Goal: Task Accomplishment & Management: Manage account settings

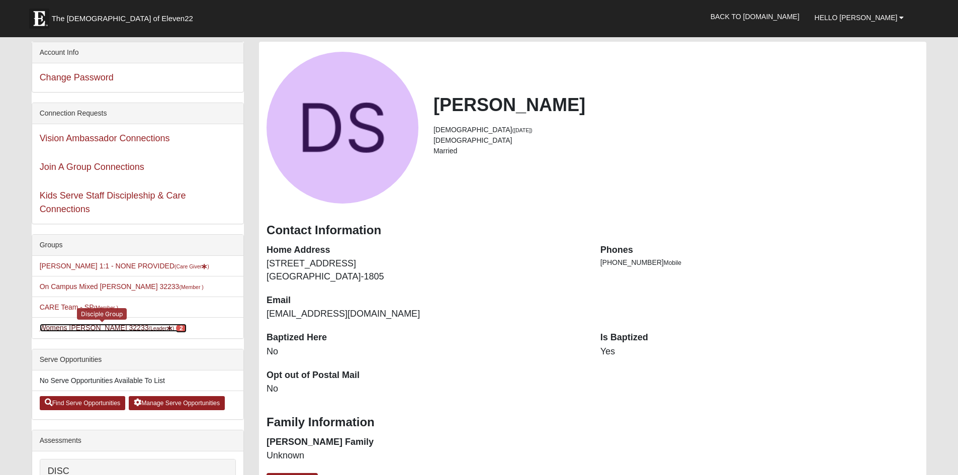
click at [75, 326] on link "Womens [PERSON_NAME] 32233 (Leader ) 2" at bounding box center [113, 328] width 147 height 8
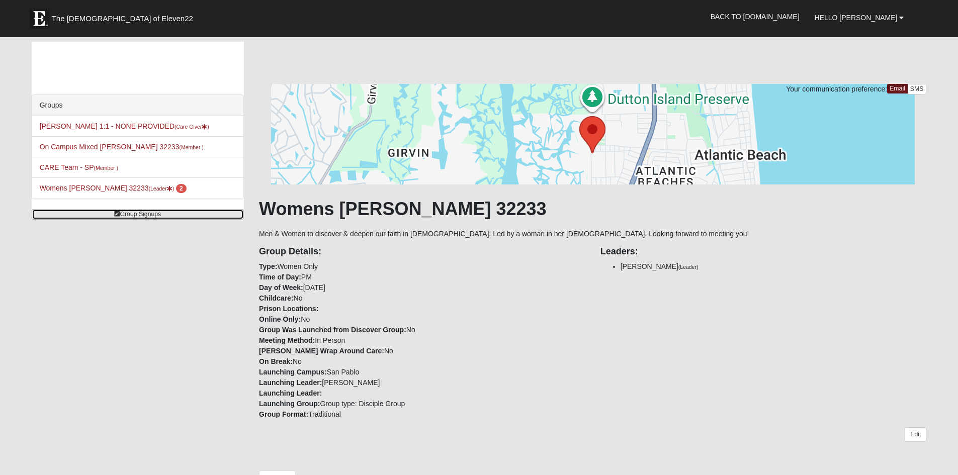
click at [143, 209] on link "Group Signups" at bounding box center [138, 214] width 212 height 11
click at [143, 212] on link "Group Signups" at bounding box center [138, 214] width 212 height 11
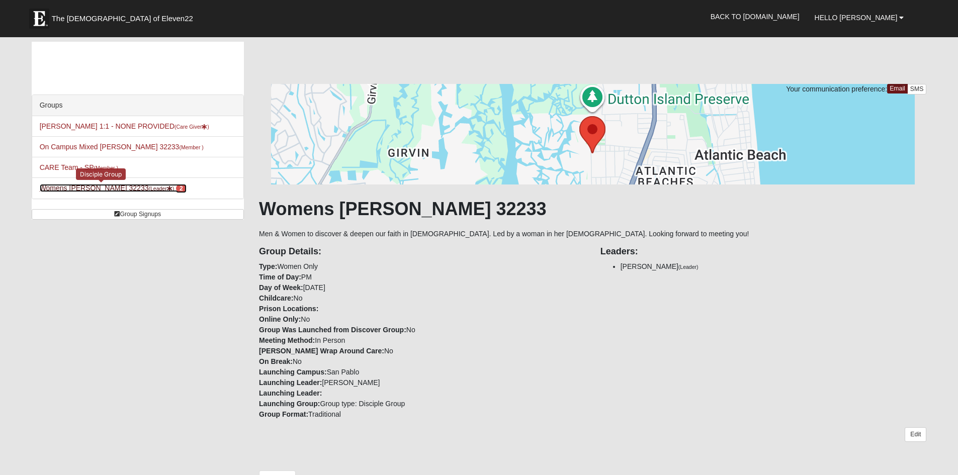
click at [83, 187] on link "Womens Simmons 32233 (Leader ) 2" at bounding box center [113, 188] width 147 height 8
click at [148, 187] on small "(Leader )" at bounding box center [161, 189] width 26 height 6
click at [176, 188] on span "2" at bounding box center [181, 188] width 11 height 9
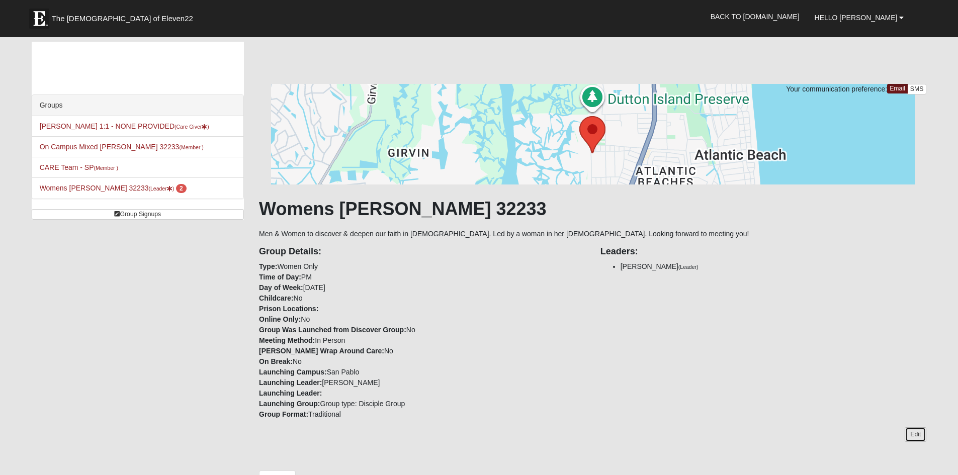
click at [915, 431] on link "Edit" at bounding box center [915, 434] width 22 height 15
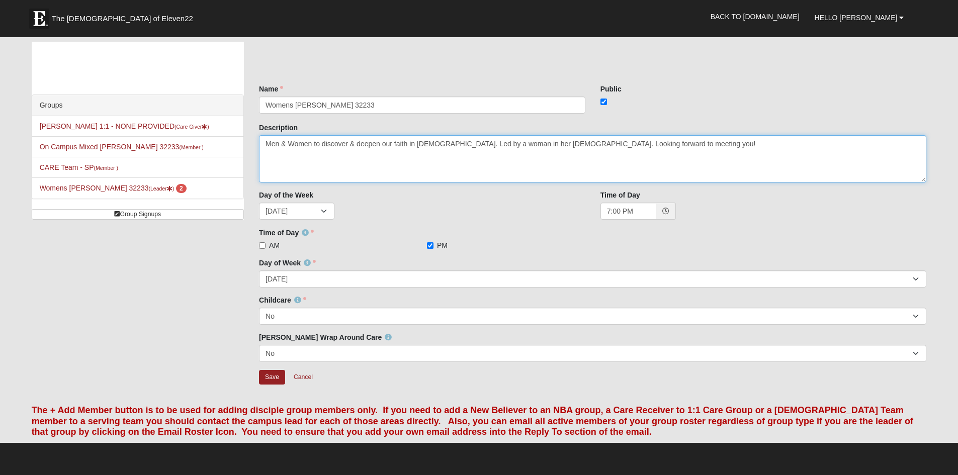
click at [524, 145] on textarea "Men & Women to discover & deepen our faith in [DEMOGRAPHIC_DATA]. Led by a woma…" at bounding box center [592, 158] width 667 height 47
click at [523, 143] on textarea "Men & Women to discover & deepen our faith in [DEMOGRAPHIC_DATA]. Led by a woma…" at bounding box center [592, 158] width 667 height 47
type textarea "Men & Women to discover & deepen our faith in Jesus. I am 60 years old but we h…"
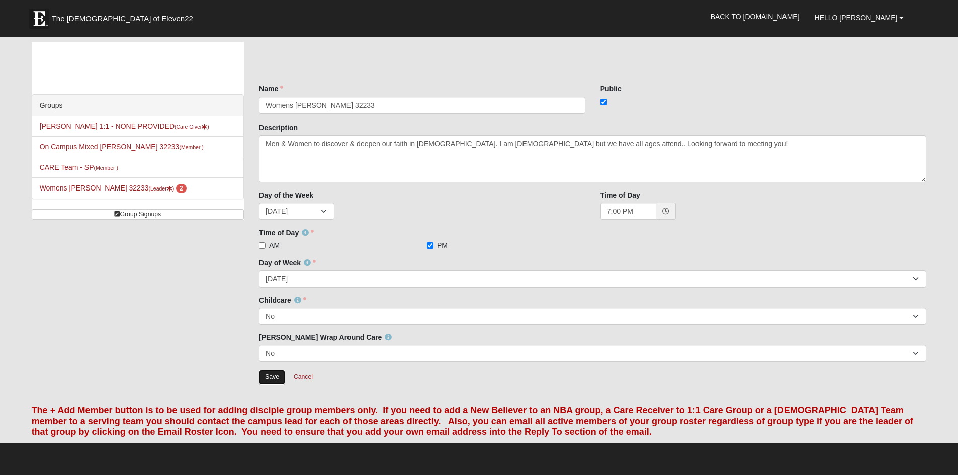
click at [269, 381] on input "Save" at bounding box center [272, 377] width 26 height 15
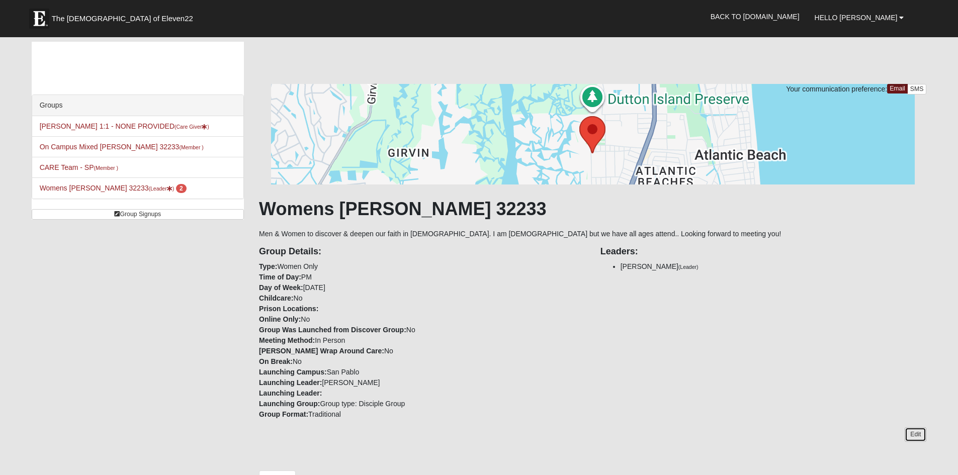
click at [913, 431] on link "Edit" at bounding box center [915, 434] width 22 height 15
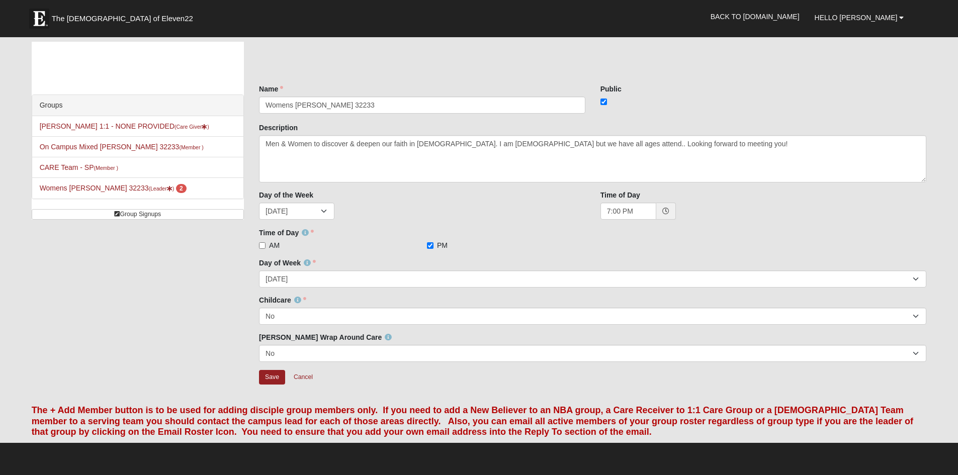
click at [913, 431] on h4 "The + Add Member button is to be used for adding disciple group members only. I…" at bounding box center [479, 421] width 895 height 33
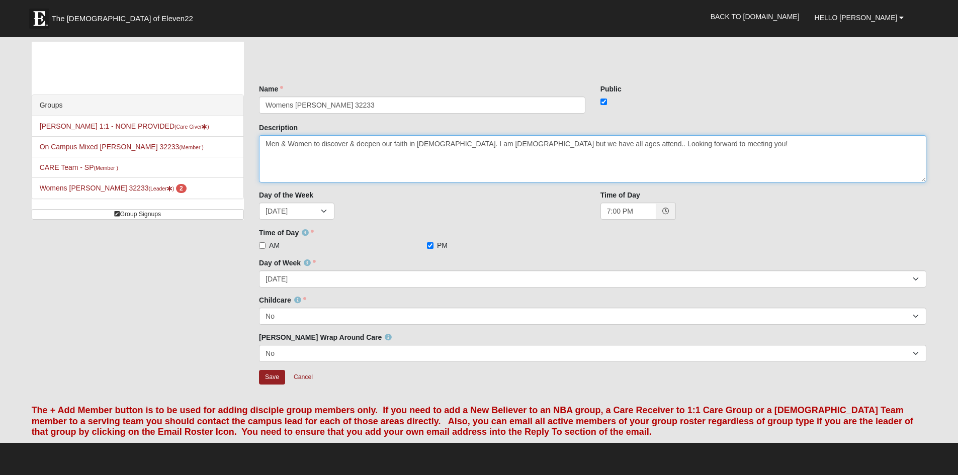
click at [287, 145] on textarea "Men & Women to discover & deepen our faith in Jesus. I am 60 years old but we h…" at bounding box center [592, 158] width 667 height 47
click at [562, 144] on textarea "Men & Women to discover & deepen our faith in Jesus. I am 60 years old but we h…" at bounding box center [592, 158] width 667 height 47
click at [763, 142] on textarea "Men & Women to discover & deepen our faith in Jesus. I am 60 years old but we h…" at bounding box center [592, 158] width 667 height 47
click at [886, 141] on textarea "Men & Women to discover & deepen our faith in Jesus. I am 60 years old but we h…" at bounding box center [592, 158] width 667 height 47
type textarea "Women to discover & deepen our faith in Jesus. We have a wonderful mix of all a…"
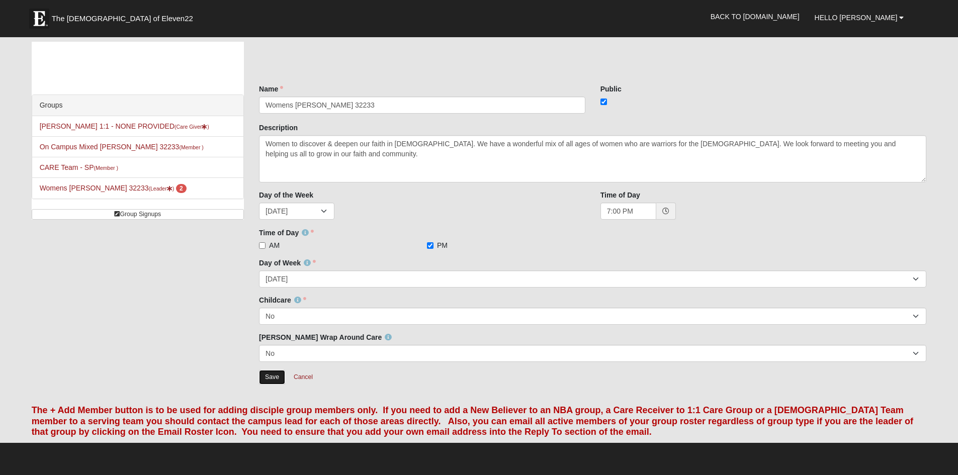
click at [265, 384] on input "Save" at bounding box center [272, 377] width 26 height 15
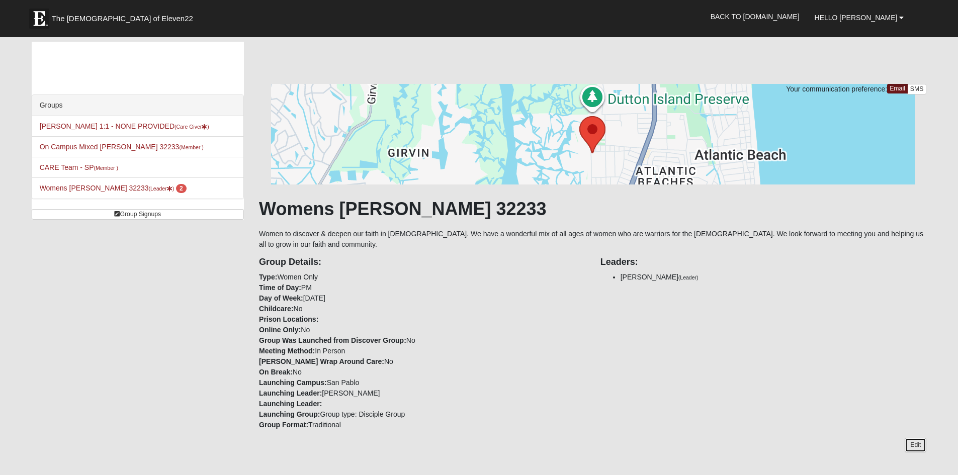
click at [918, 438] on link "Edit" at bounding box center [915, 445] width 22 height 15
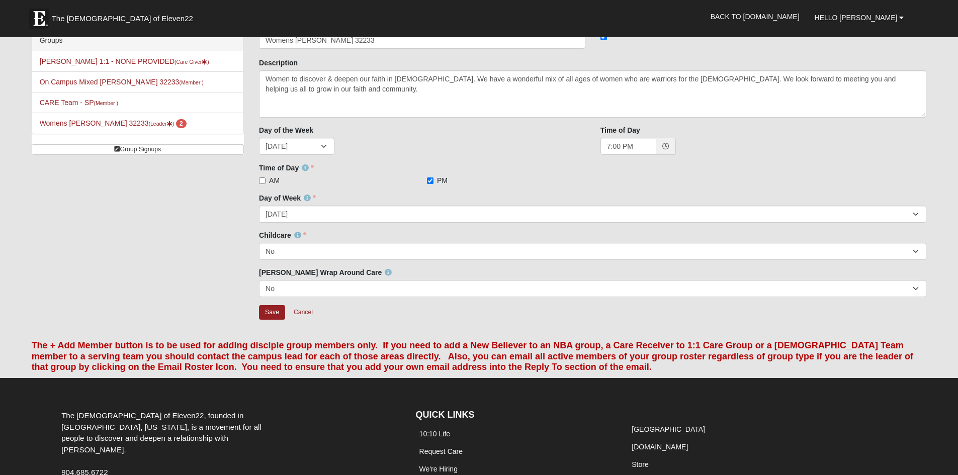
scroll to position [87, 0]
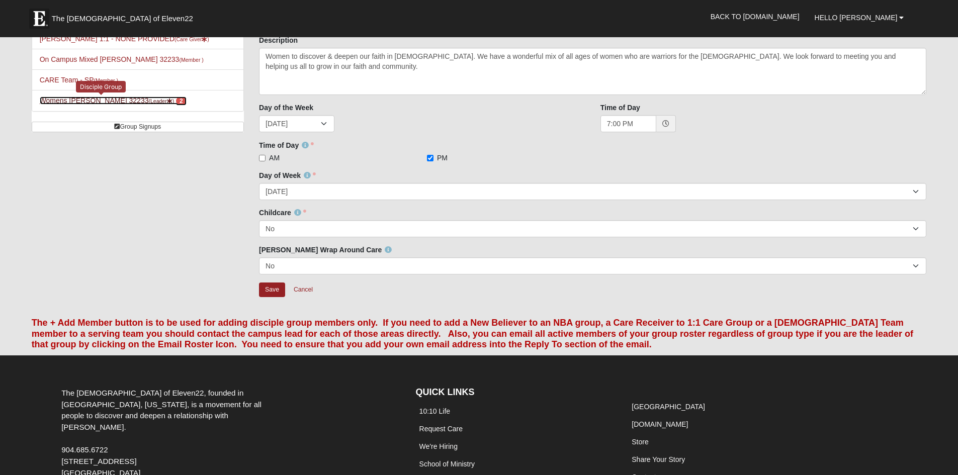
click at [176, 100] on span "2" at bounding box center [181, 101] width 11 height 9
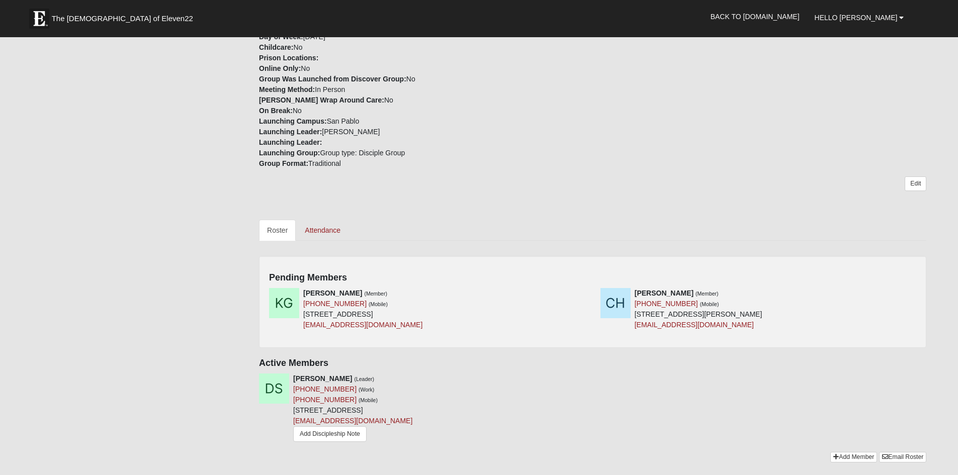
scroll to position [262, 0]
click at [842, 451] on link "Add Member" at bounding box center [853, 456] width 47 height 11
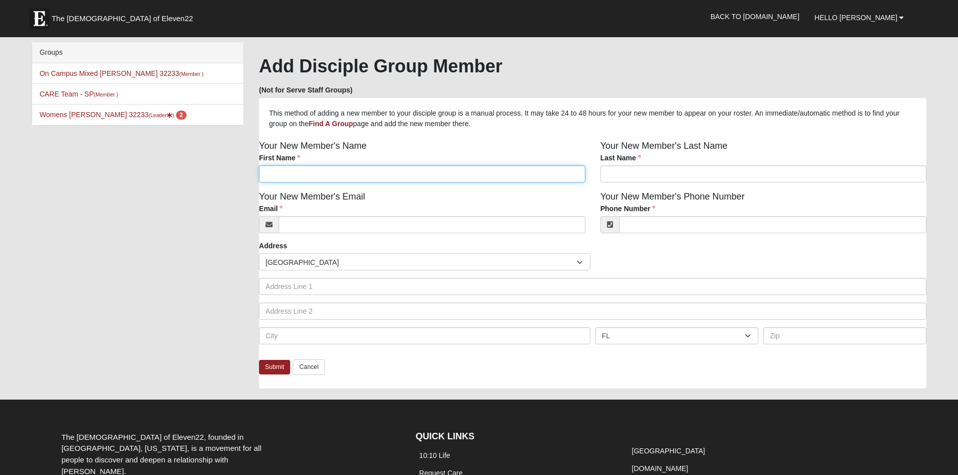
click at [324, 172] on input "First Name" at bounding box center [422, 173] width 326 height 17
type input "C"
click at [308, 177] on input "Carol Cahan" at bounding box center [422, 173] width 326 height 17
type input "Carol"
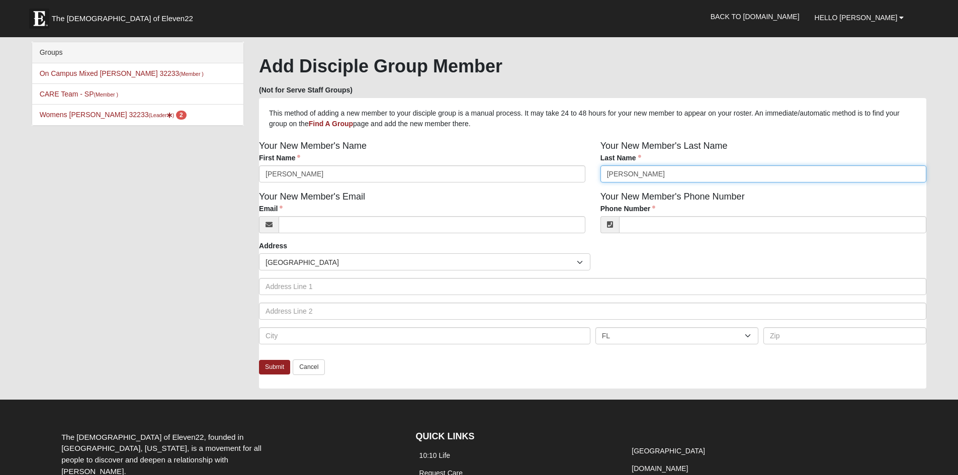
type input "Cahan"
click at [875, 60] on h1 "Add Disciple Group Member" at bounding box center [592, 66] width 667 height 22
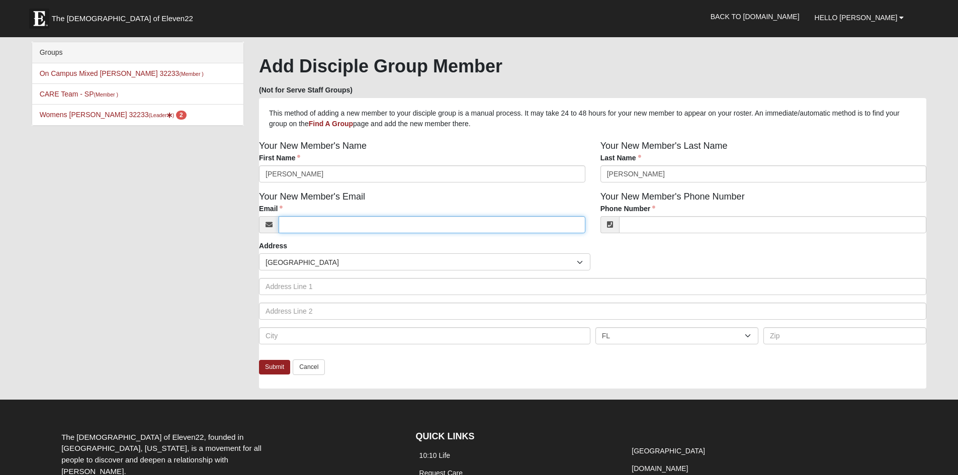
click at [349, 226] on input "Email" at bounding box center [432, 224] width 307 height 17
type input "carolsurratt2@yahoo.com"
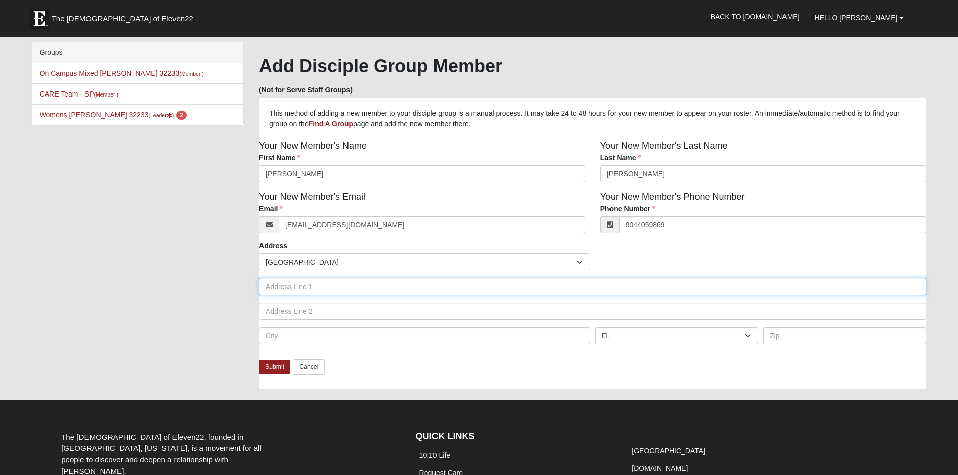
type input "(904) 405-9869"
click at [302, 290] on input "text" at bounding box center [592, 286] width 667 height 17
click at [292, 341] on input "text" at bounding box center [424, 335] width 331 height 17
type input "Jacksonvile"
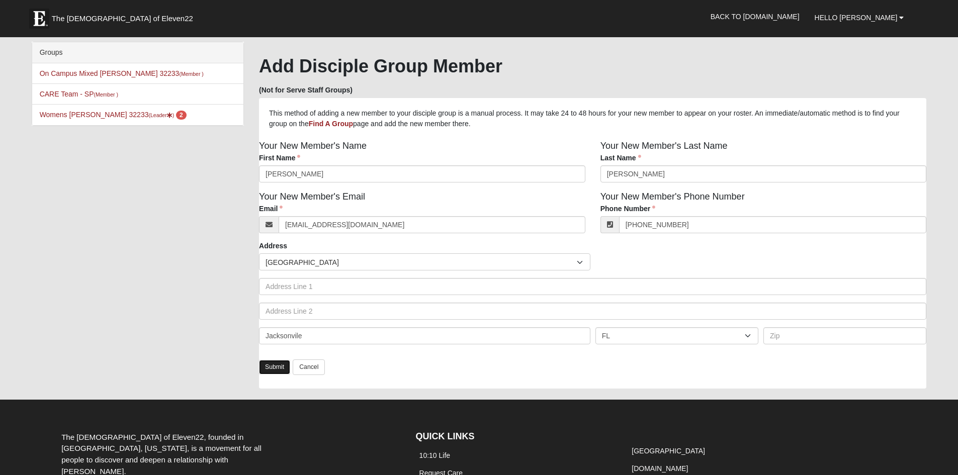
click at [272, 363] on link "Submit" at bounding box center [274, 367] width 31 height 15
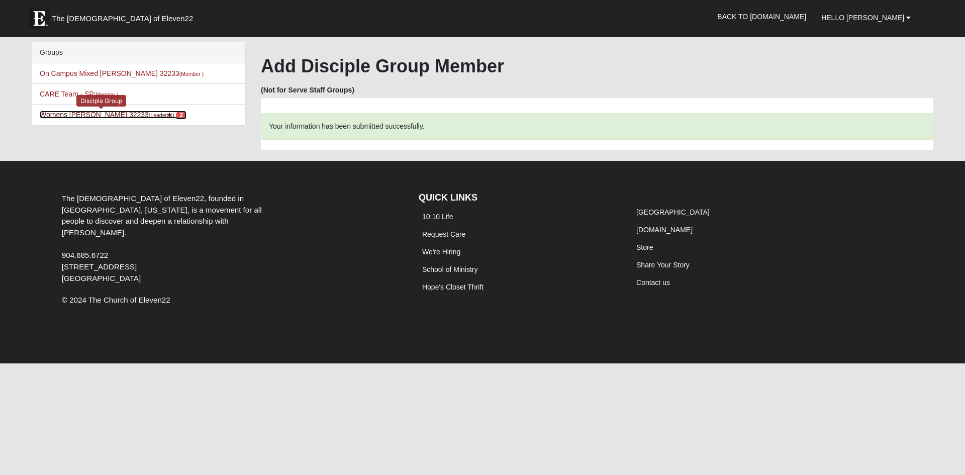
click at [107, 114] on link "Womens [PERSON_NAME] 32233 (Leader ) 2" at bounding box center [113, 115] width 147 height 8
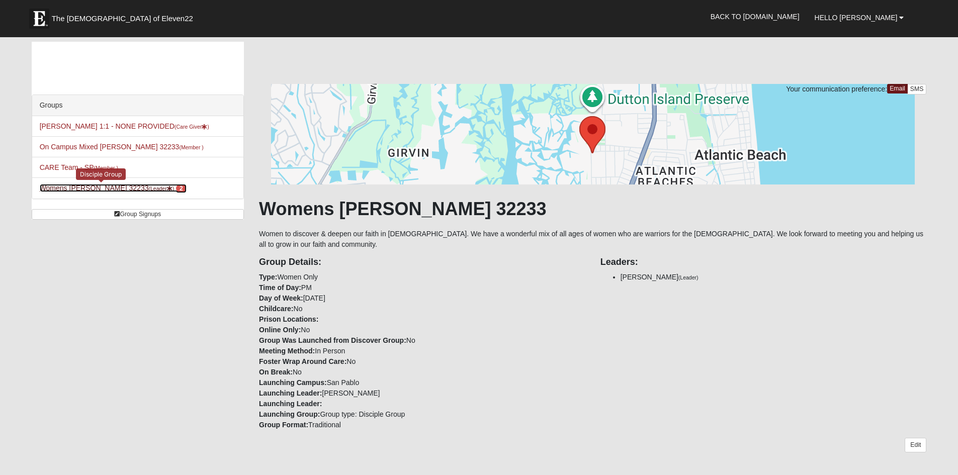
click at [176, 188] on span "2" at bounding box center [181, 188] width 11 height 9
drag, startPoint x: 0, startPoint y: 0, endPoint x: 157, endPoint y: 188, distance: 244.9
click at [176, 188] on span "2" at bounding box center [181, 188] width 11 height 9
click at [176, 185] on span "2" at bounding box center [181, 188] width 11 height 9
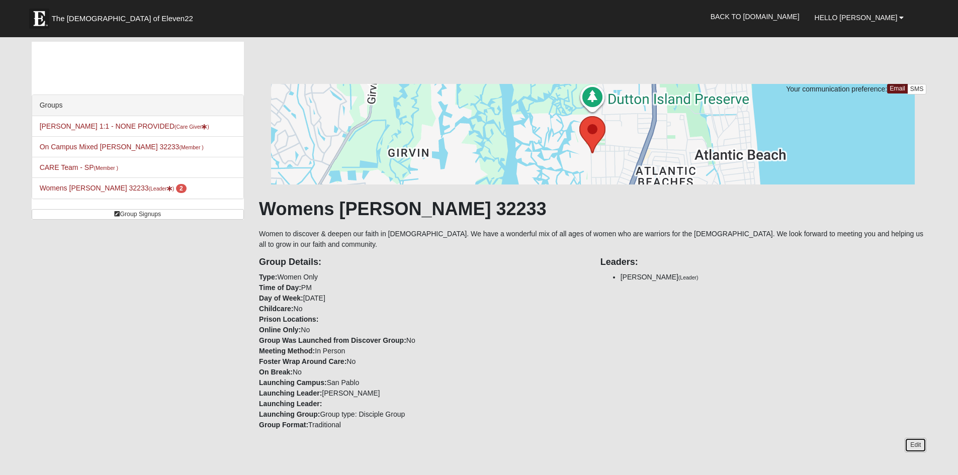
click at [920, 438] on link "Edit" at bounding box center [915, 445] width 22 height 15
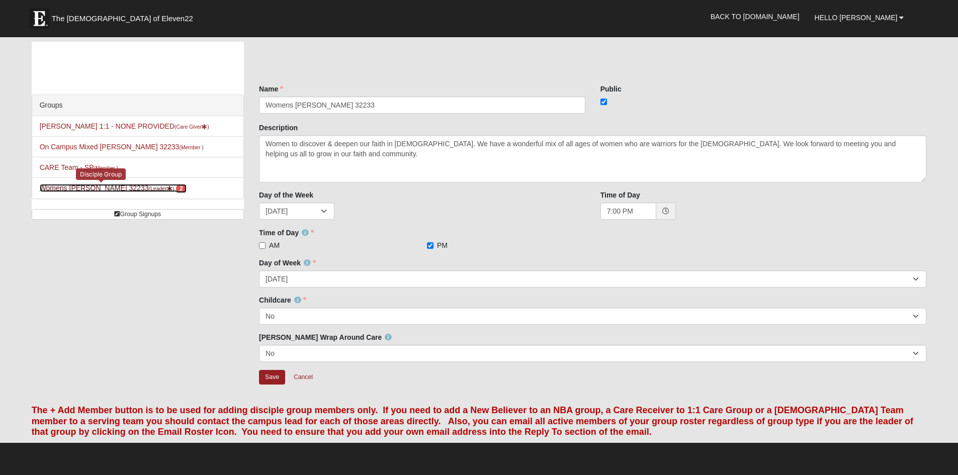
click at [176, 189] on span "2" at bounding box center [181, 188] width 11 height 9
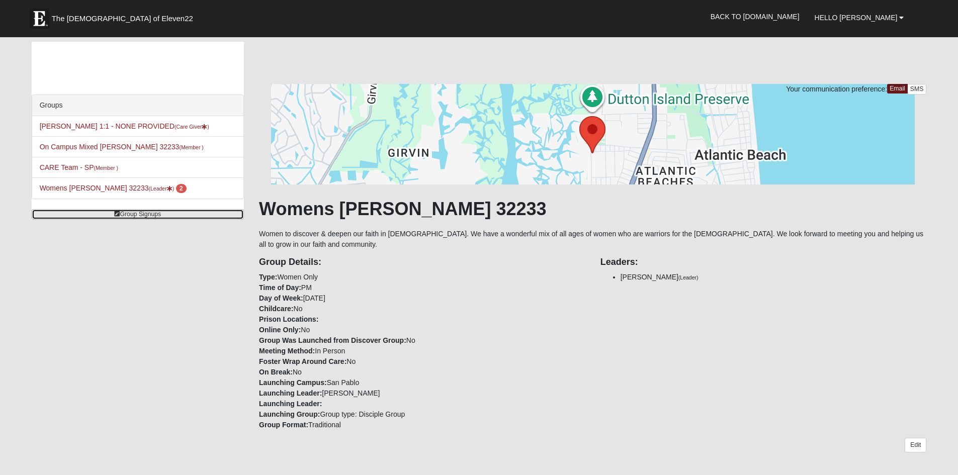
click at [148, 216] on link "Group Signups" at bounding box center [138, 214] width 212 height 11
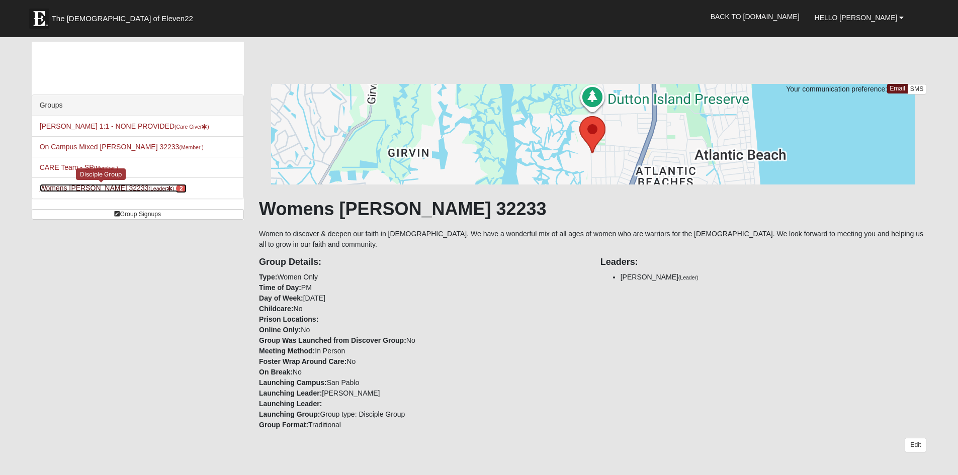
click at [110, 188] on link "Womens Simmons 32233 (Leader ) 2" at bounding box center [113, 188] width 147 height 8
click at [176, 188] on span "2" at bounding box center [181, 188] width 11 height 9
click at [78, 166] on link "CARE Team - SP (Member )" at bounding box center [79, 167] width 78 height 8
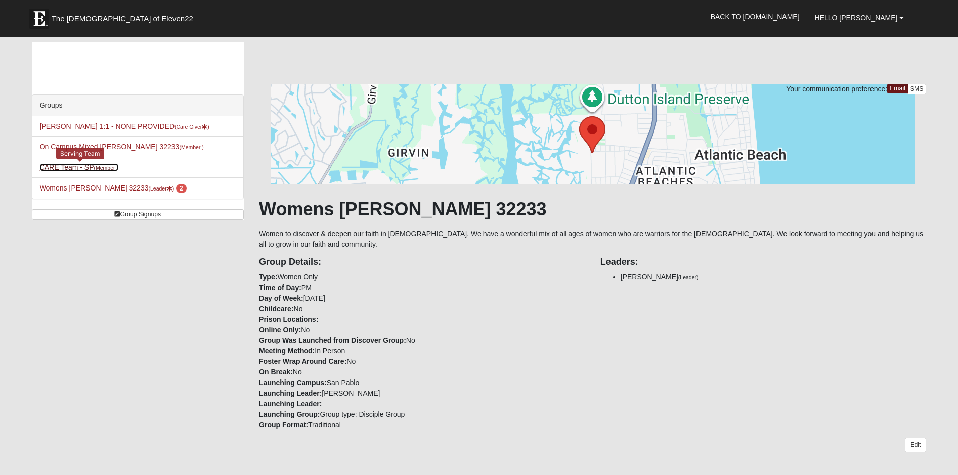
scroll to position [33, 0]
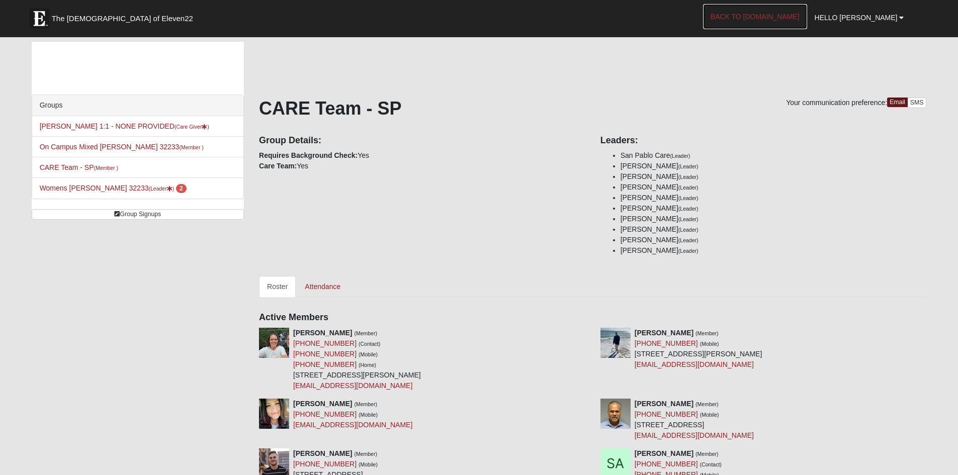
click at [796, 22] on link "Back to [DOMAIN_NAME]" at bounding box center [755, 16] width 104 height 25
click at [176, 189] on span "2" at bounding box center [181, 188] width 11 height 9
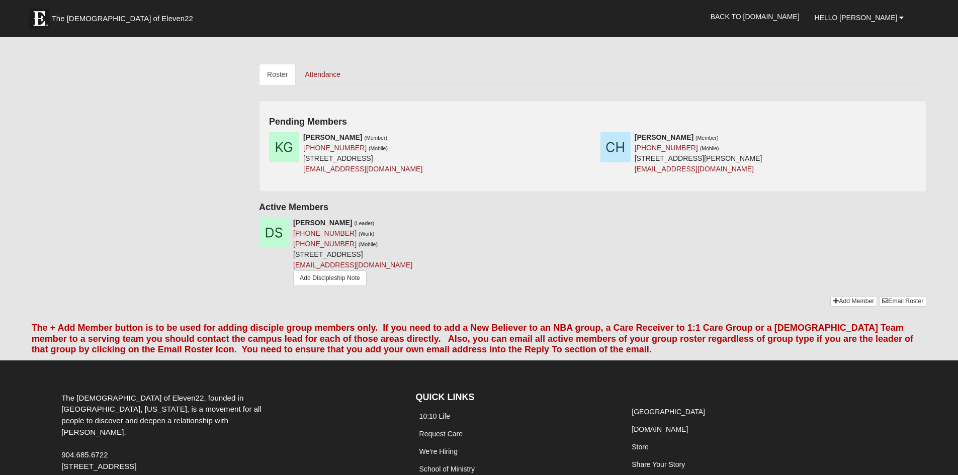
scroll to position [424, 0]
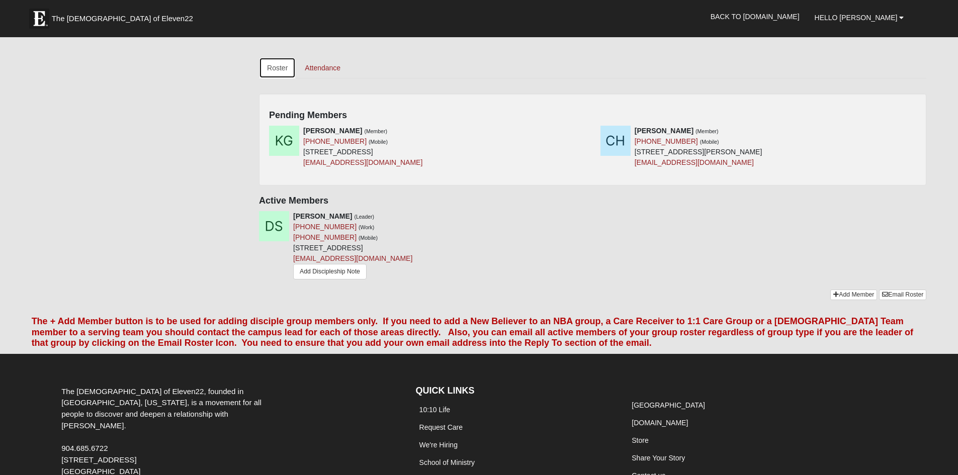
click at [270, 61] on link "Roster" at bounding box center [277, 67] width 37 height 21
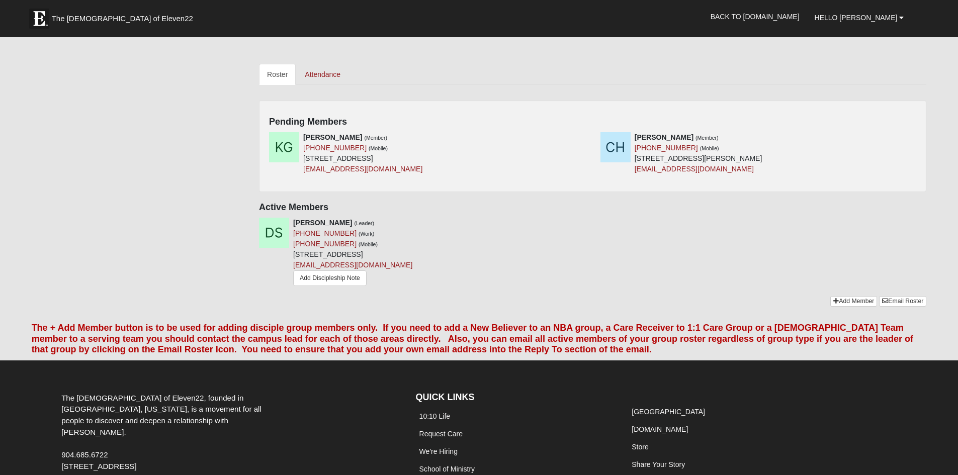
scroll to position [406, 0]
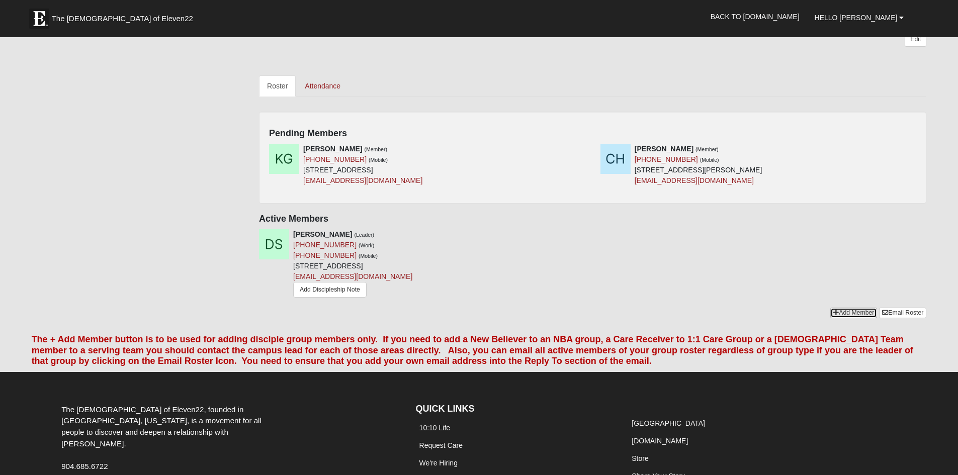
click at [833, 310] on icon at bounding box center [836, 313] width 6 height 6
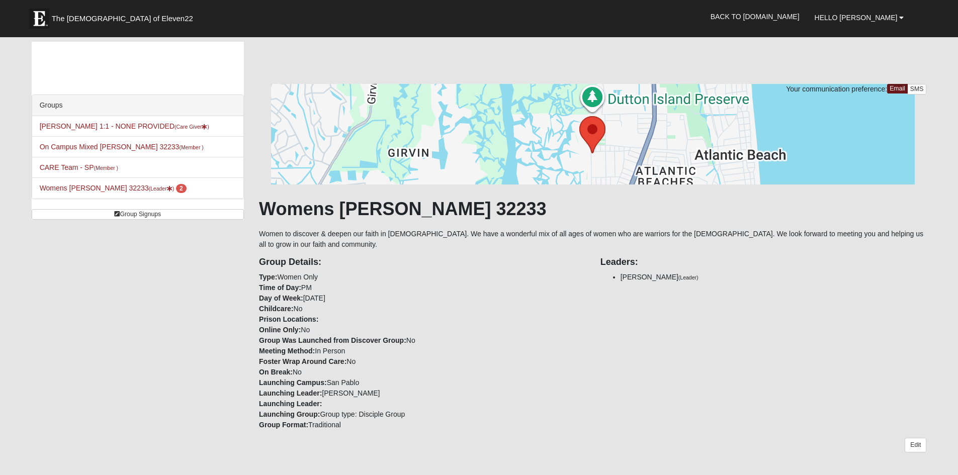
scroll to position [406, 0]
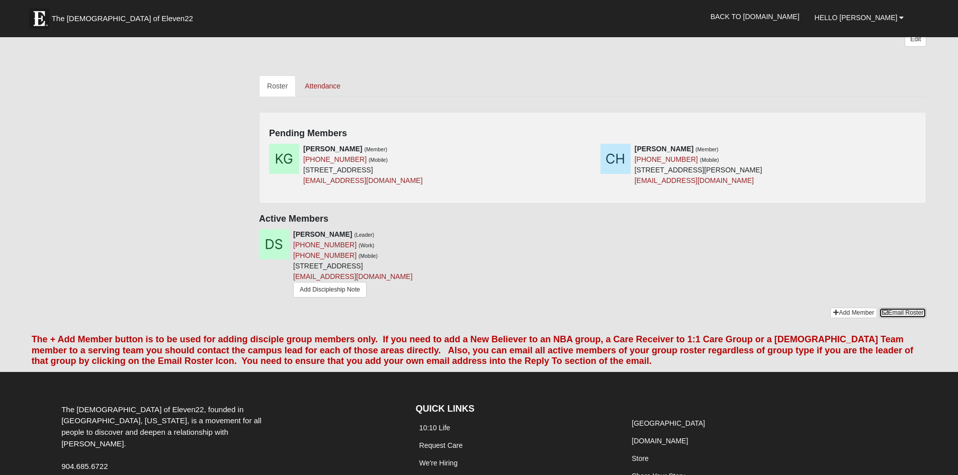
click at [898, 308] on link "Email Roster" at bounding box center [902, 313] width 47 height 11
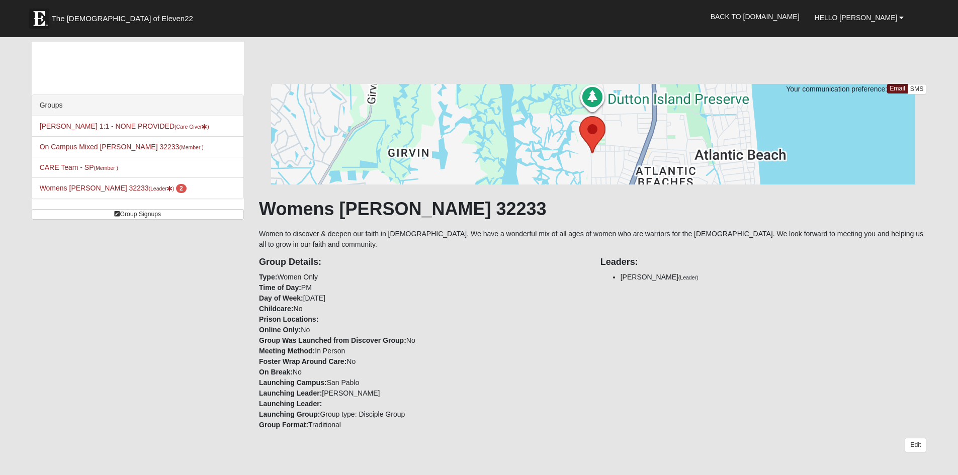
scroll to position [406, 0]
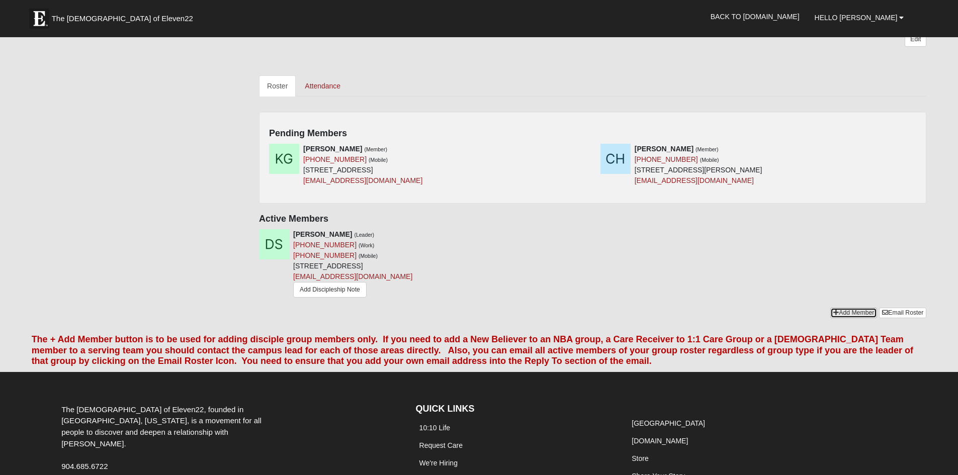
click at [846, 308] on link "Add Member" at bounding box center [853, 313] width 47 height 11
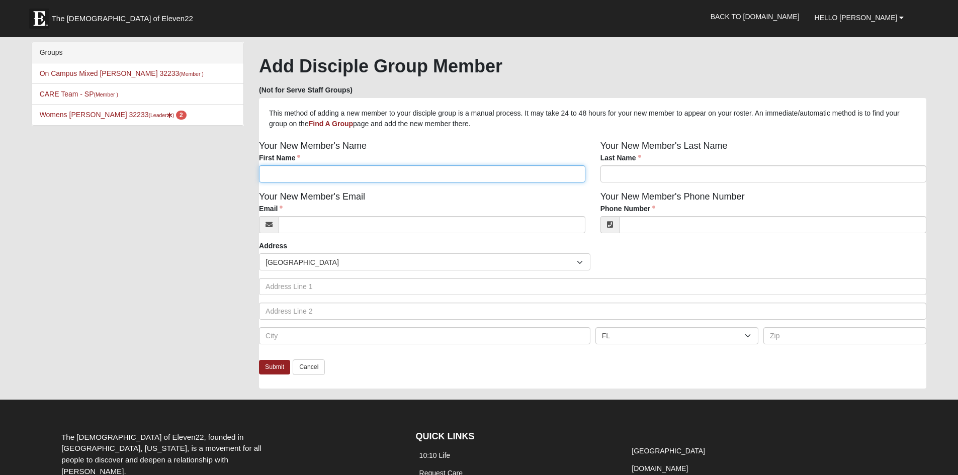
click at [408, 177] on input "First Name" at bounding box center [422, 173] width 326 height 17
type input "Kelly"
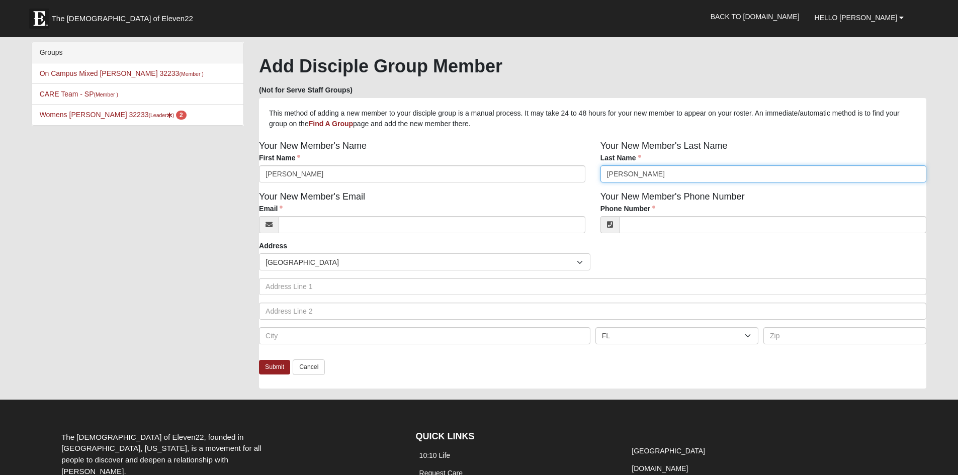
type input "Garner"
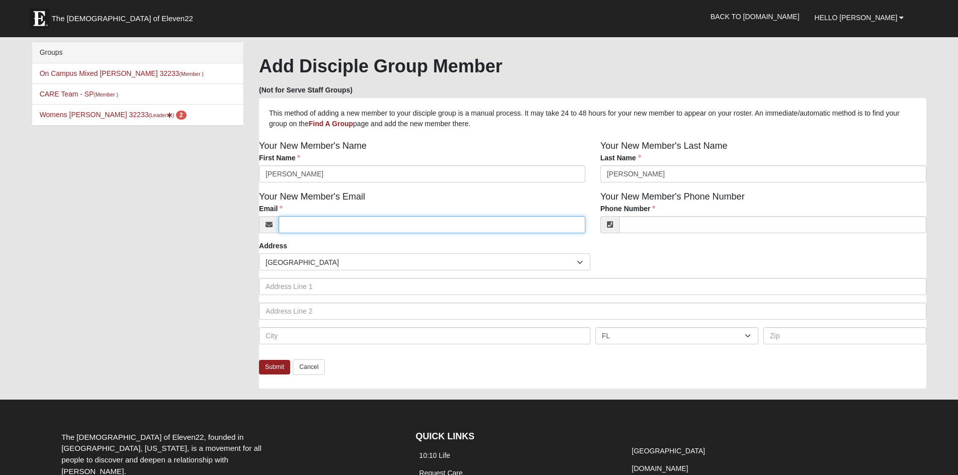
click at [350, 228] on input "Email" at bounding box center [432, 224] width 307 height 17
type input "kellyg2212@icloud.com"
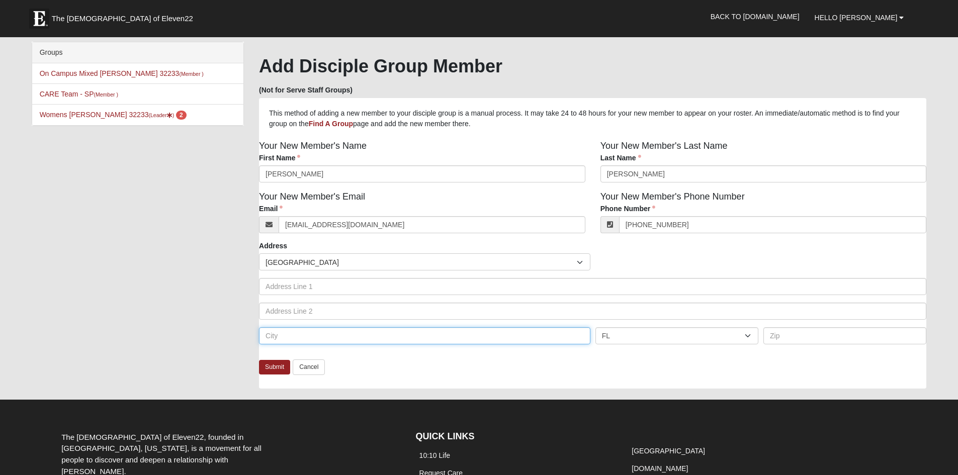
type input "(205) 722-3136"
click at [314, 336] on input "text" at bounding box center [424, 335] width 331 height 17
type input "Jacksonville"
click at [277, 372] on link "Submit" at bounding box center [274, 367] width 31 height 15
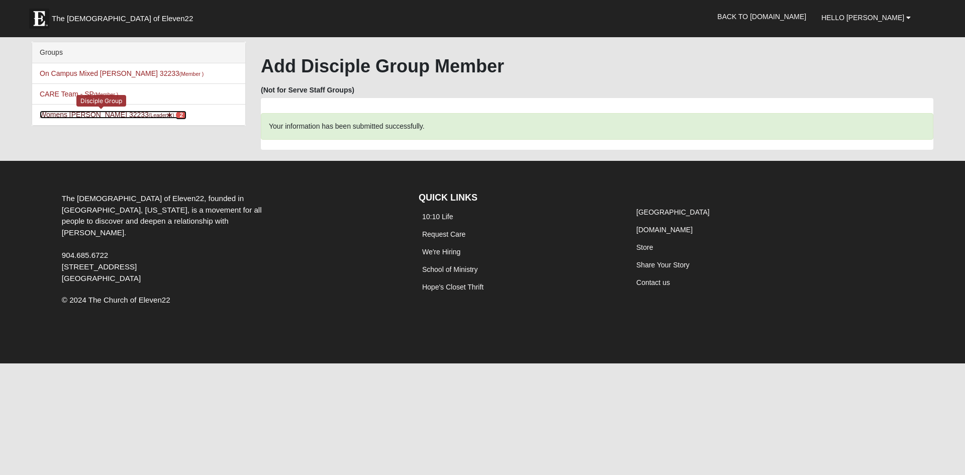
click at [149, 116] on small "(Leader )" at bounding box center [162, 115] width 26 height 6
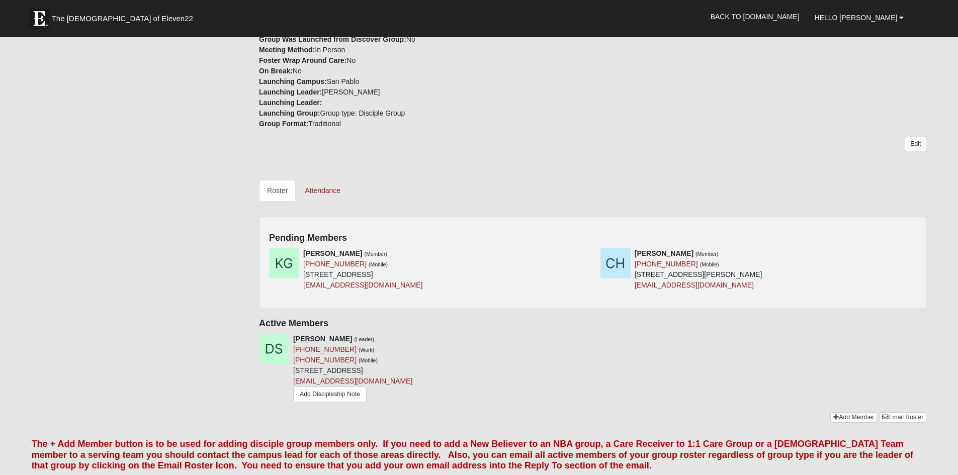
scroll to position [302, 0]
click at [851, 411] on link "Add Member" at bounding box center [853, 416] width 47 height 11
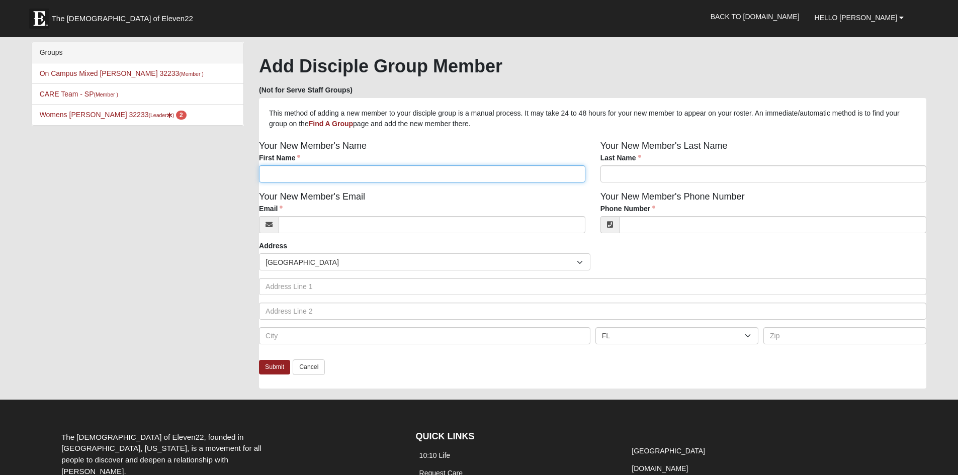
click at [403, 178] on input "First Name" at bounding box center [422, 173] width 326 height 17
type input "Jordan"
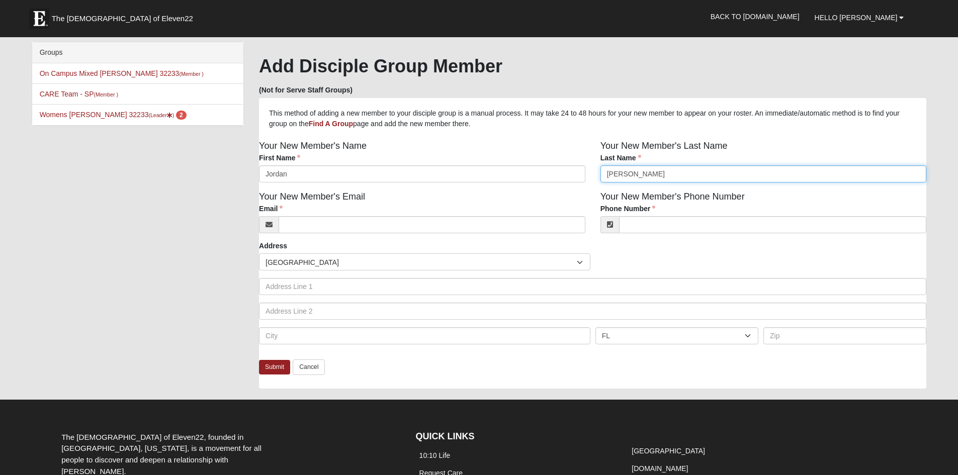
type input "Michelle"
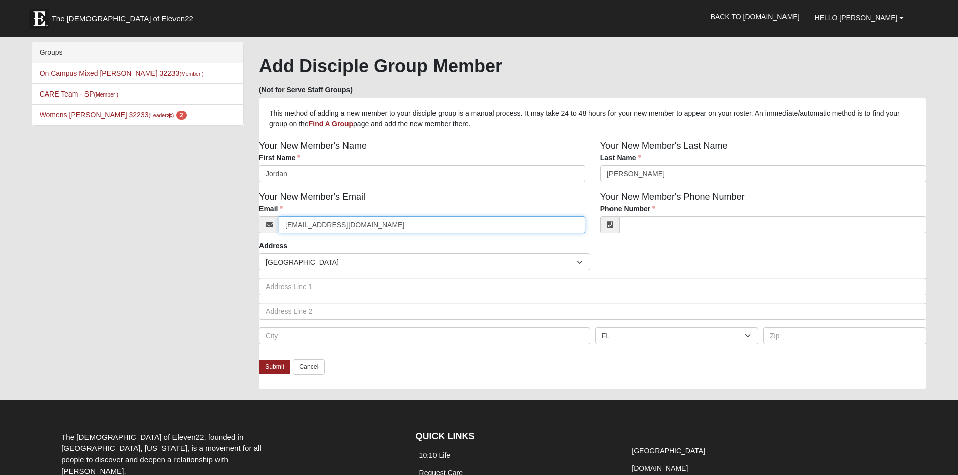
type input "joramichi812@icloud.com"
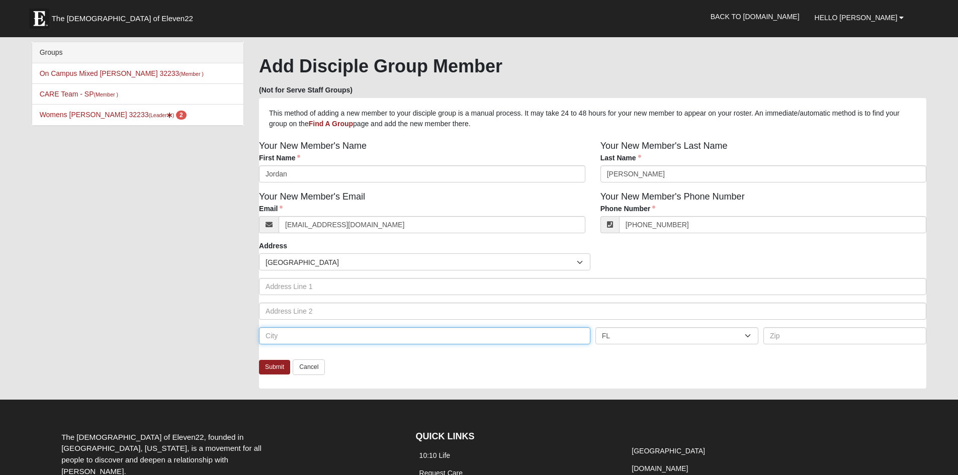
type input "(904) 253-5707"
click at [292, 335] on input "text" at bounding box center [424, 335] width 331 height 17
type input "Jacksonville"
click at [273, 365] on link "Submit" at bounding box center [274, 367] width 31 height 15
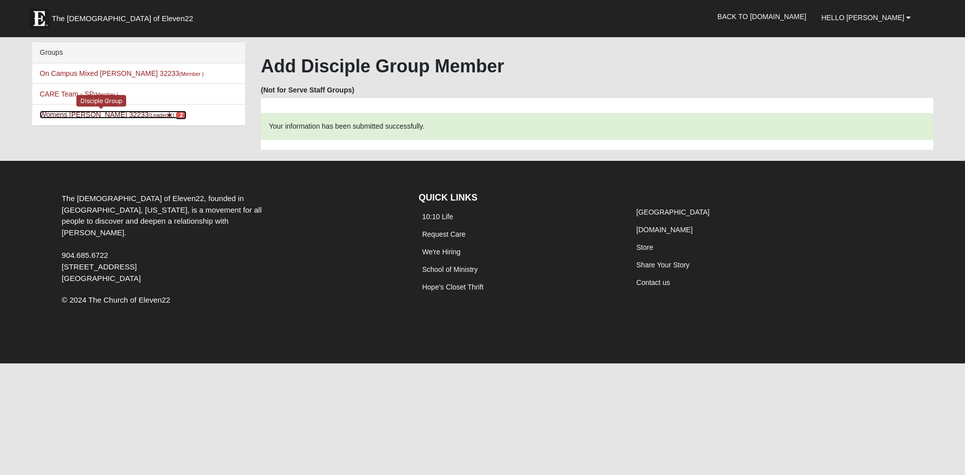
click at [176, 114] on span "2" at bounding box center [181, 115] width 11 height 9
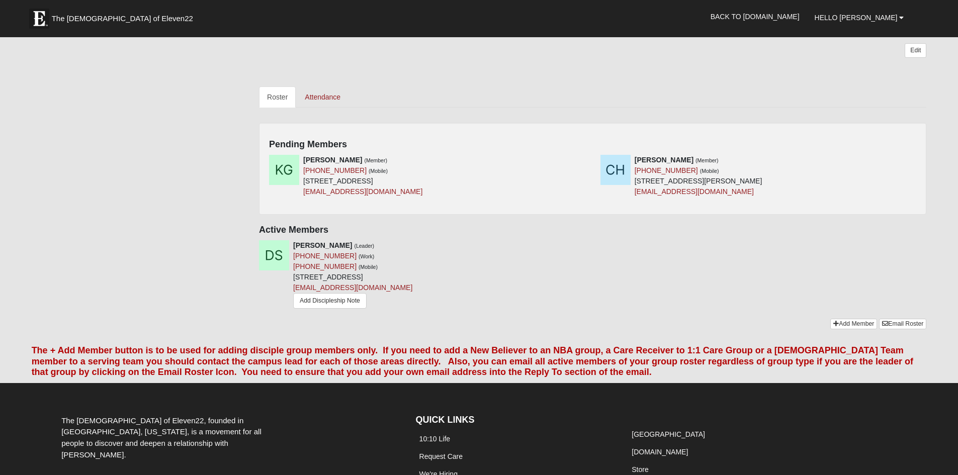
scroll to position [396, 0]
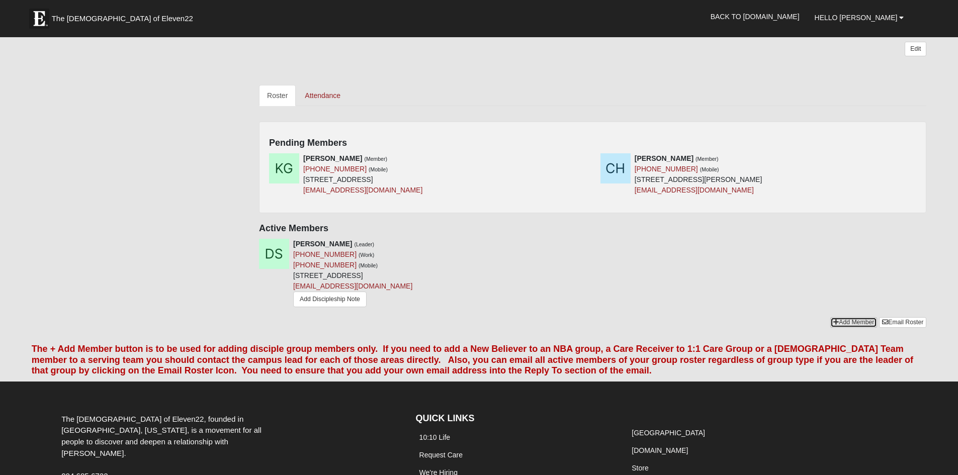
click at [847, 317] on link "Add Member" at bounding box center [853, 322] width 47 height 11
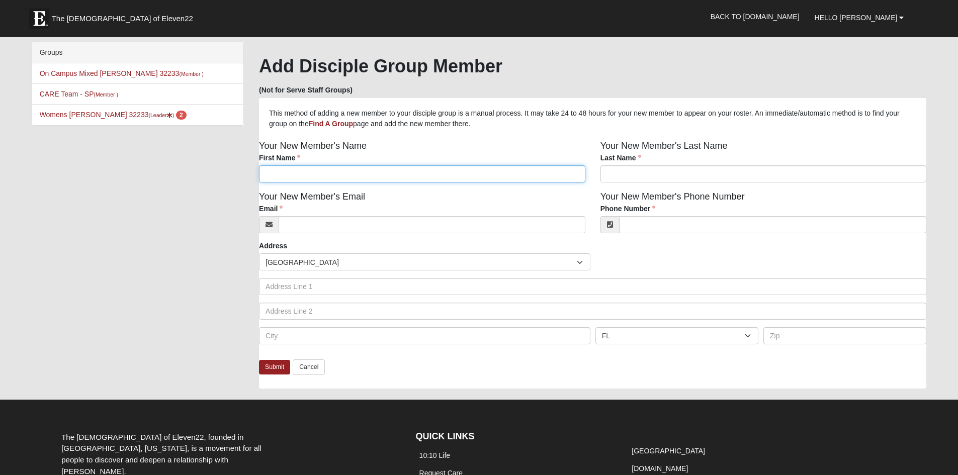
click at [428, 175] on input "First Name" at bounding box center [422, 173] width 326 height 17
type input "Sybill"
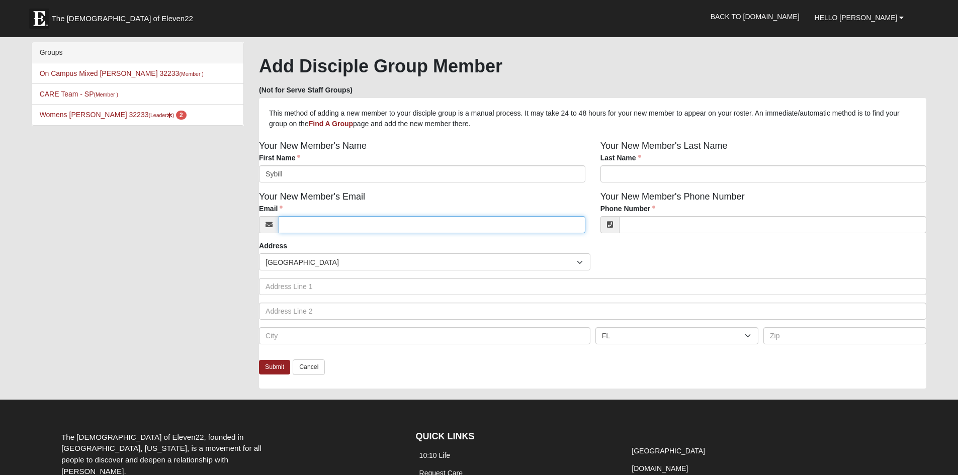
click at [330, 228] on input "Email" at bounding box center [432, 224] width 307 height 17
type input "[EMAIL_ADDRESS][DOMAIN_NAME]"
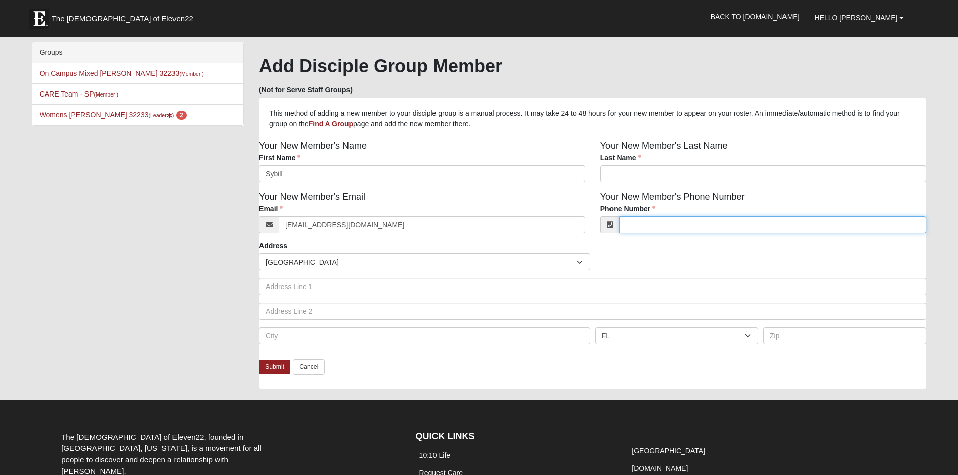
click at [637, 224] on input "Phone Number" at bounding box center [773, 224] width 308 height 17
type input "(407) 624-7152"
click at [410, 336] on input "text" at bounding box center [424, 335] width 331 height 17
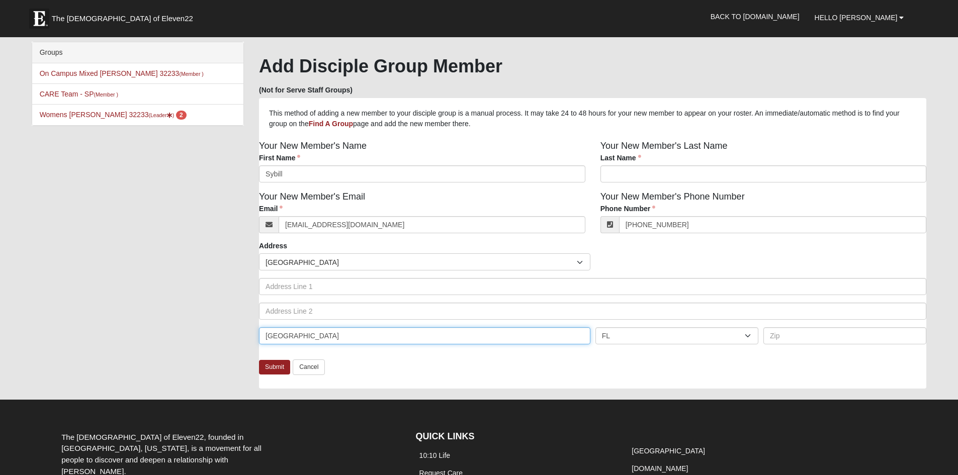
type input "Neptune Beach"
type input "32266"
click at [270, 368] on link "Submit" at bounding box center [274, 367] width 31 height 15
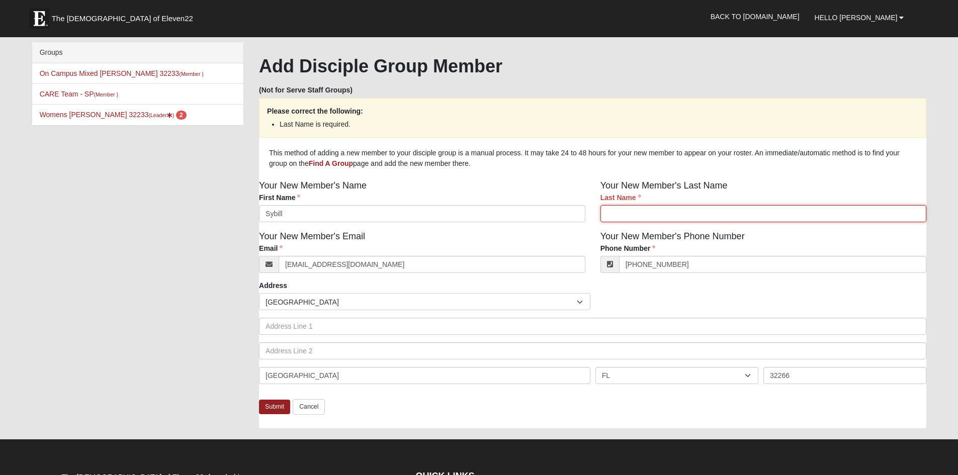
click at [612, 217] on input "Last Name" at bounding box center [763, 213] width 326 height 17
type input "Vanessa"
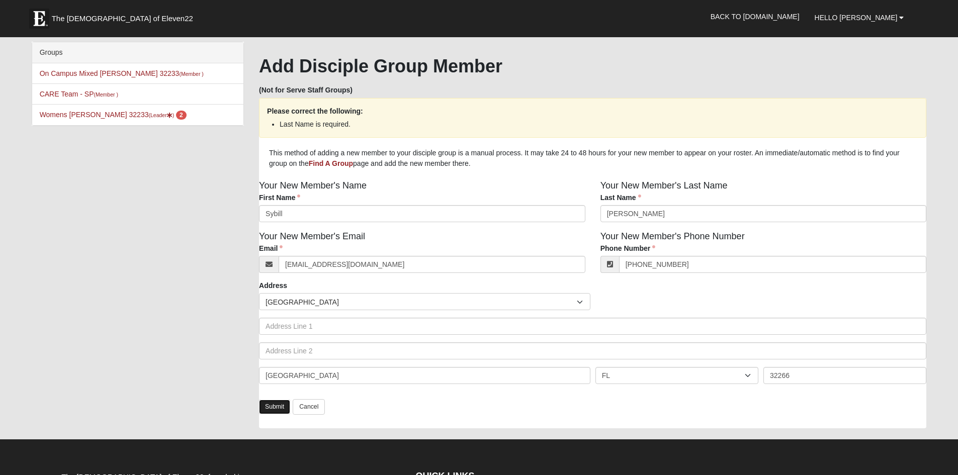
click at [271, 405] on link "Submit" at bounding box center [274, 407] width 31 height 15
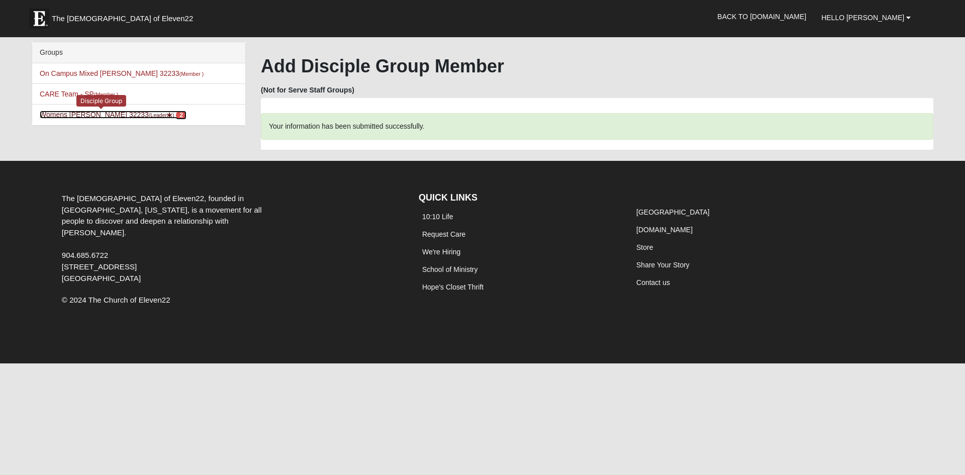
click at [176, 116] on span "2" at bounding box center [181, 115] width 11 height 9
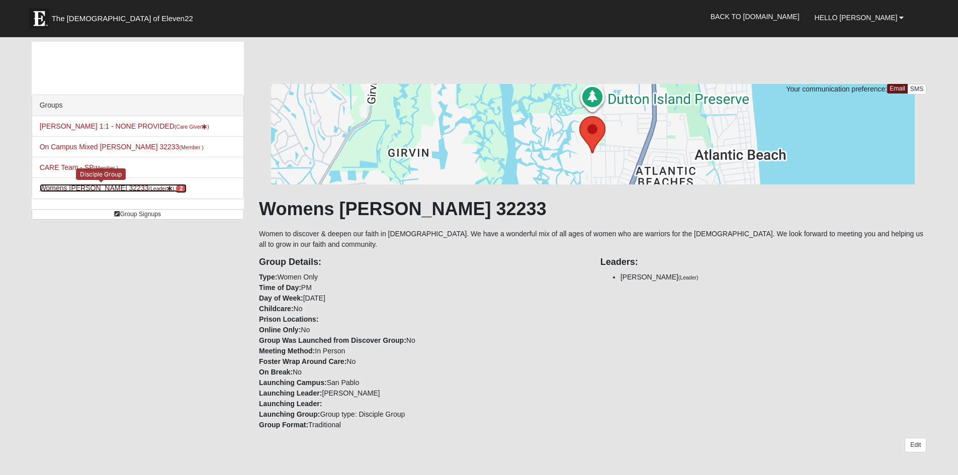
click at [176, 190] on span "2" at bounding box center [181, 188] width 11 height 9
click at [176, 187] on span "2" at bounding box center [181, 188] width 11 height 9
click at [112, 186] on link "Womens [PERSON_NAME] 32233 (Leader ) 2" at bounding box center [113, 188] width 147 height 8
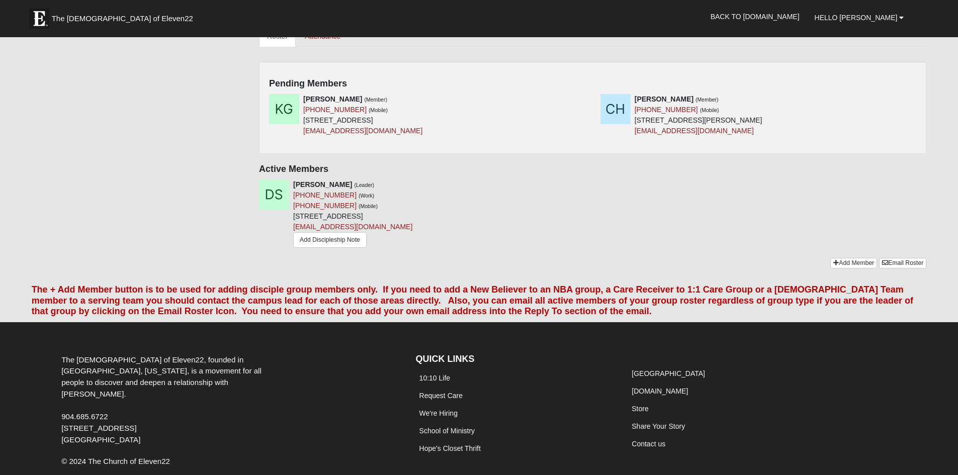
scroll to position [468, 0]
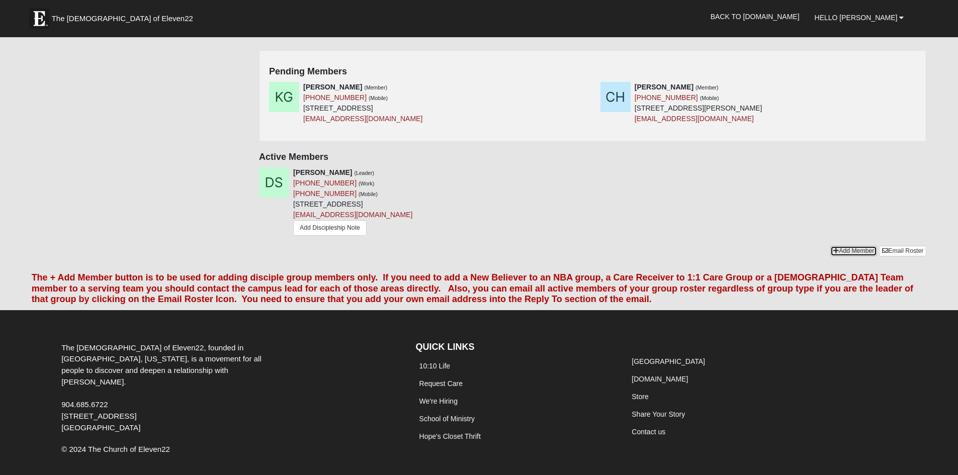
click at [850, 246] on link "Add Member" at bounding box center [853, 251] width 47 height 11
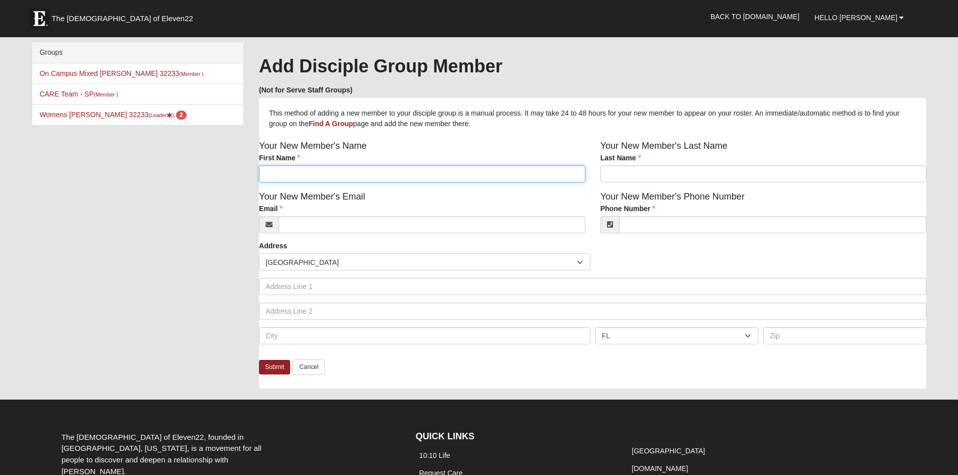
click at [352, 173] on input "First Name" at bounding box center [422, 173] width 326 height 17
type input "[PERSON_NAME]"
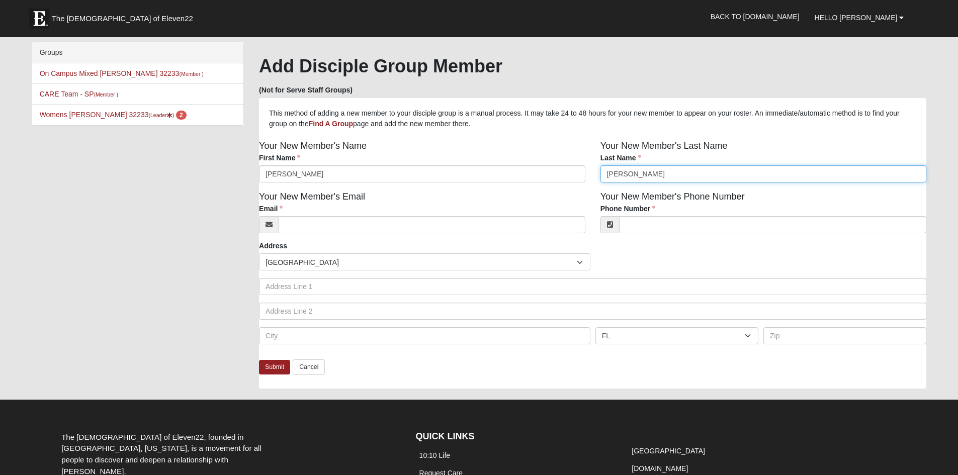
type input "[PERSON_NAME]"
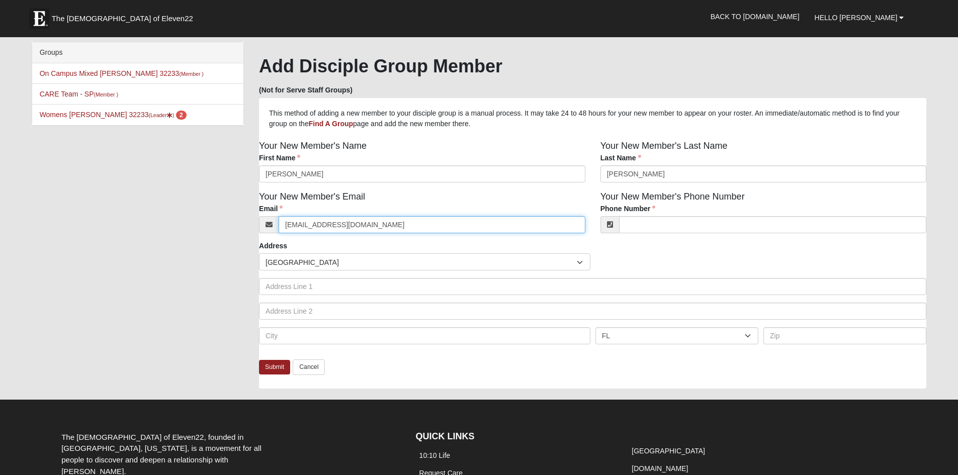
type input "[EMAIL_ADDRESS][DOMAIN_NAME]"
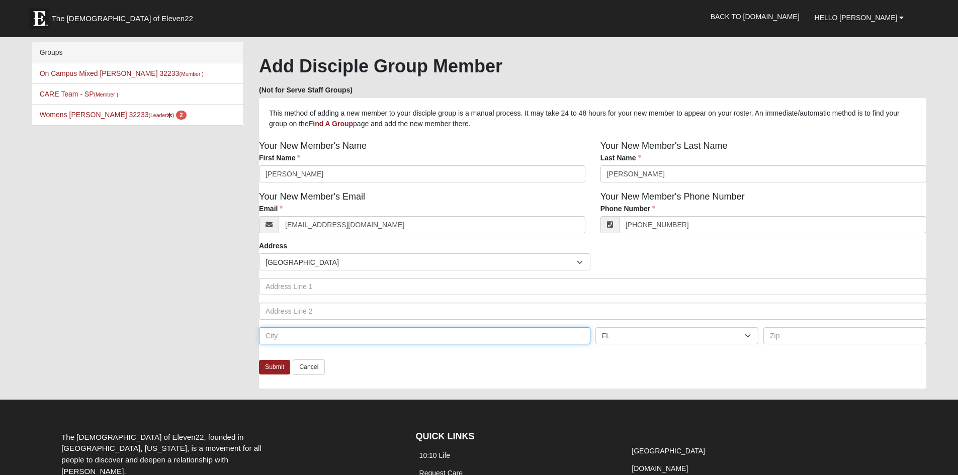
type input "[PHONE_NUMBER]"
click at [308, 335] on input "text" at bounding box center [424, 335] width 331 height 17
type input "[GEOGRAPHIC_DATA]"
type input "32266"
click at [272, 365] on link "Submit" at bounding box center [274, 367] width 31 height 15
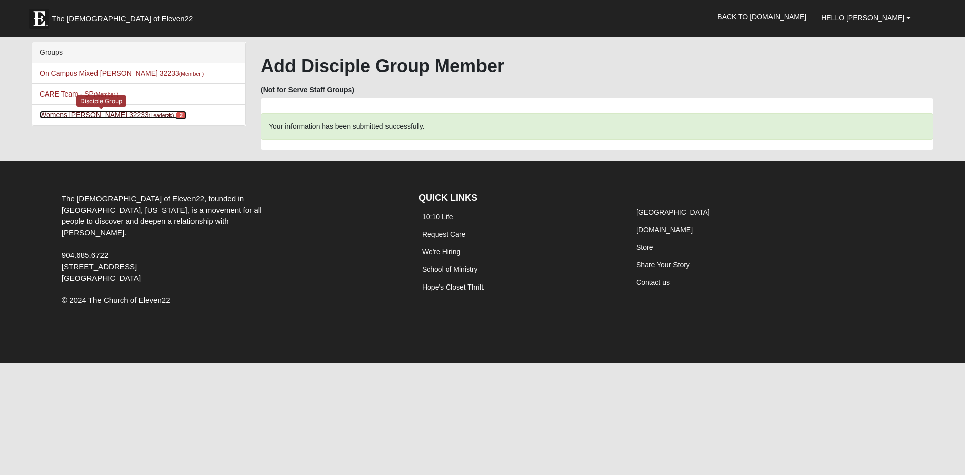
click at [144, 118] on link "Womens [PERSON_NAME] 32233 (Leader ) 2" at bounding box center [113, 115] width 147 height 8
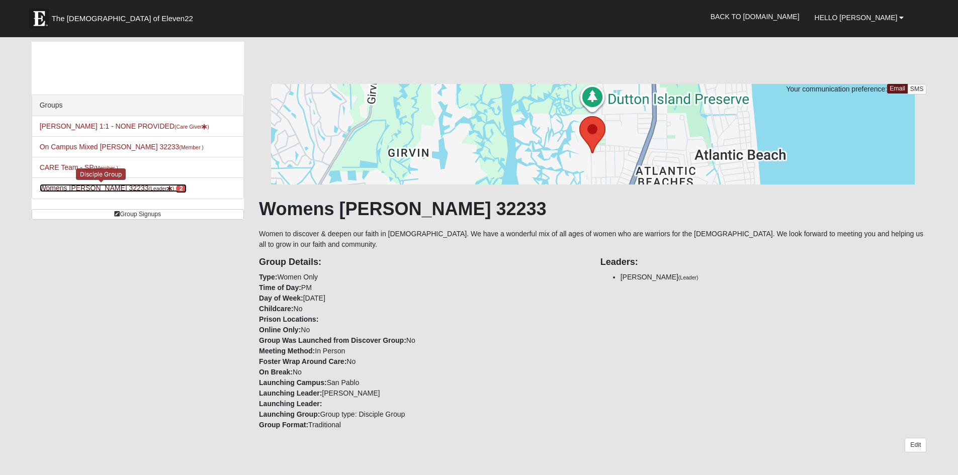
click at [176, 184] on span "2" at bounding box center [181, 188] width 11 height 9
click at [860, 14] on span "Hello [PERSON_NAME]" at bounding box center [855, 18] width 83 height 8
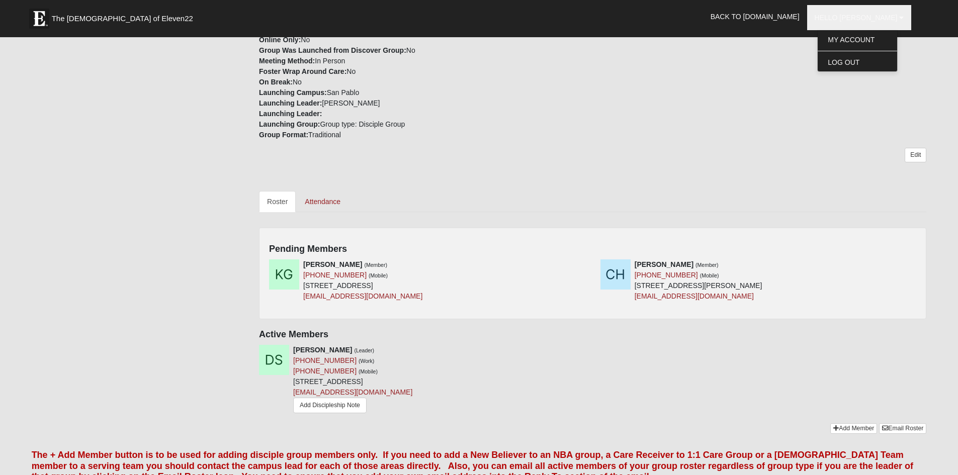
scroll to position [293, 0]
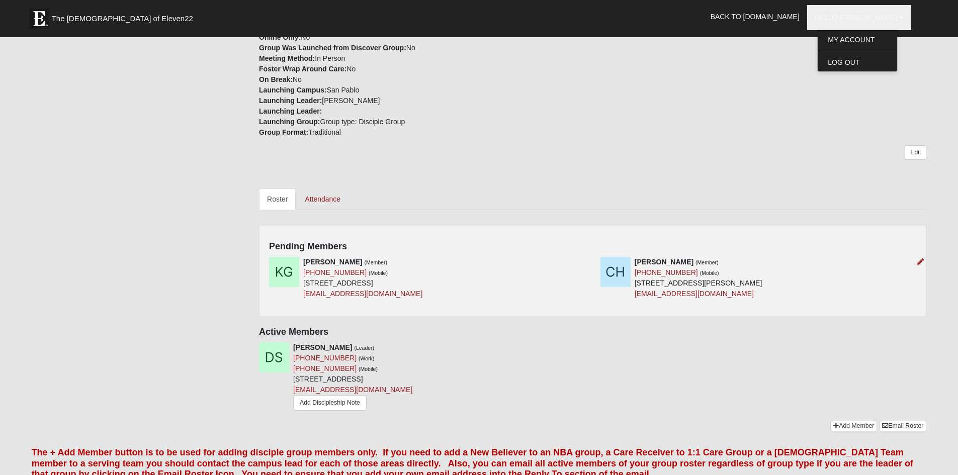
click at [613, 257] on img at bounding box center [615, 272] width 30 height 30
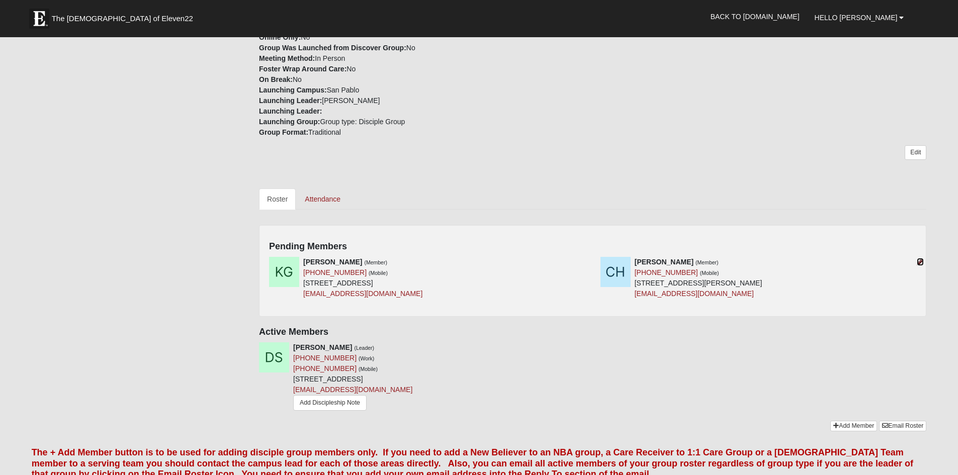
click at [921, 258] on icon at bounding box center [920, 261] width 7 height 7
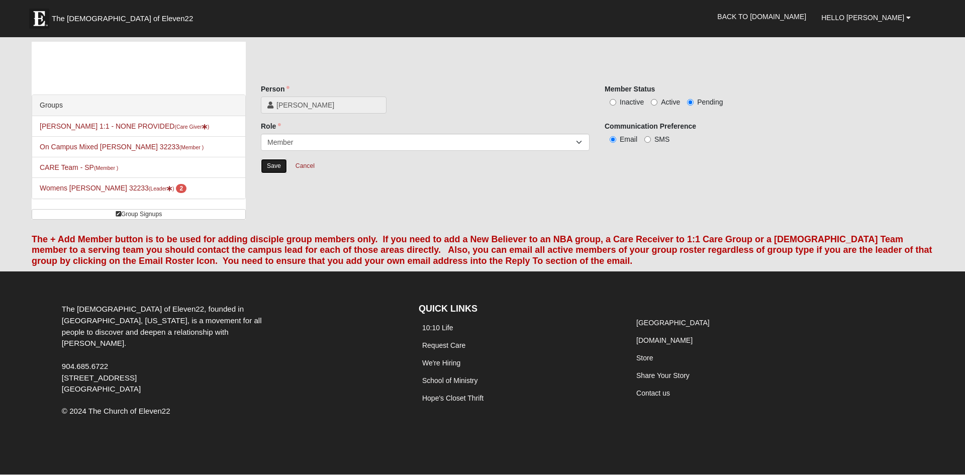
click at [271, 164] on input "Save" at bounding box center [274, 166] width 26 height 15
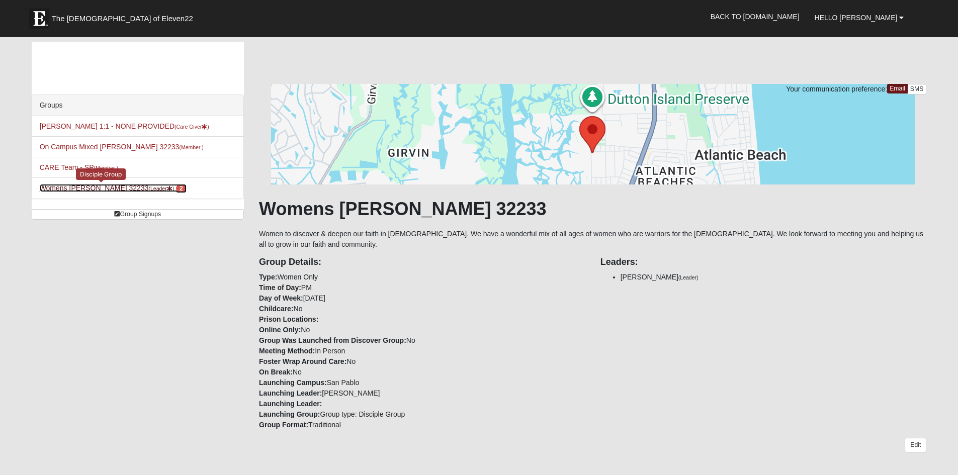
click at [176, 189] on span "2" at bounding box center [181, 188] width 11 height 9
drag, startPoint x: 0, startPoint y: 0, endPoint x: 156, endPoint y: 189, distance: 245.3
click at [176, 189] on span "2" at bounding box center [181, 188] width 11 height 9
